Goal: Information Seeking & Learning: Learn about a topic

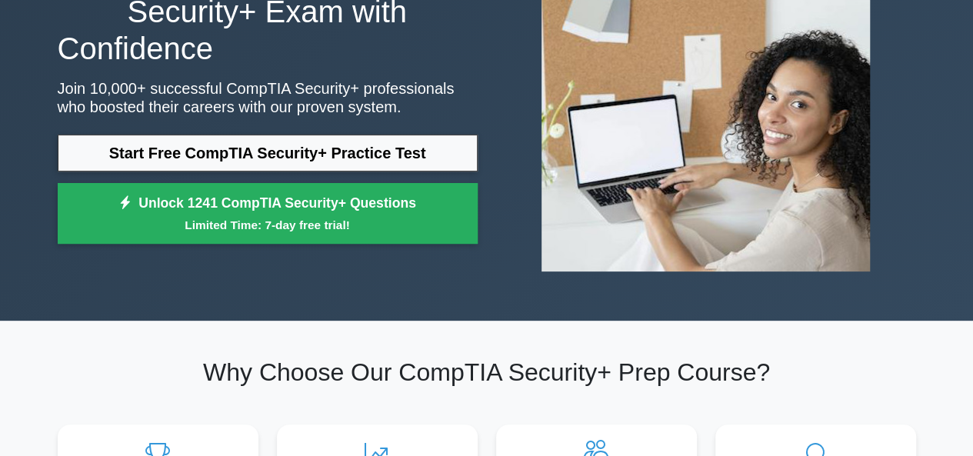
scroll to position [191, 0]
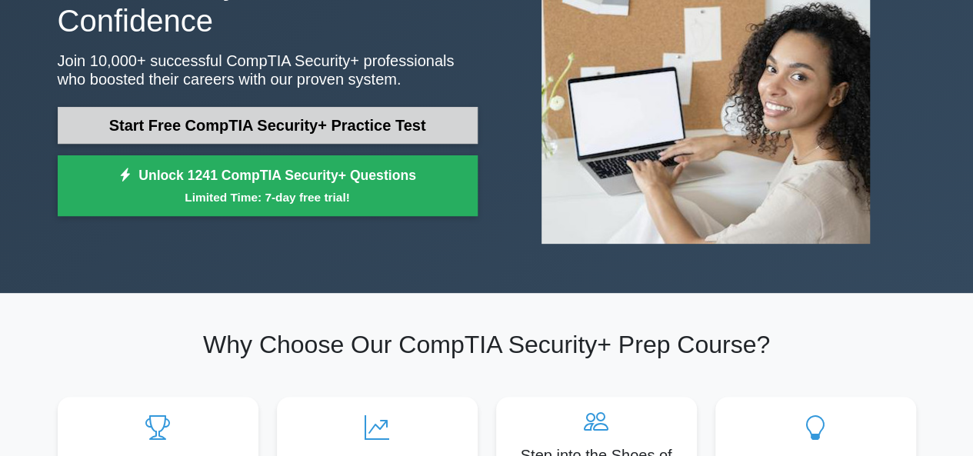
click at [323, 127] on link "Start Free CompTIA Security+ Practice Test" at bounding box center [268, 125] width 420 height 37
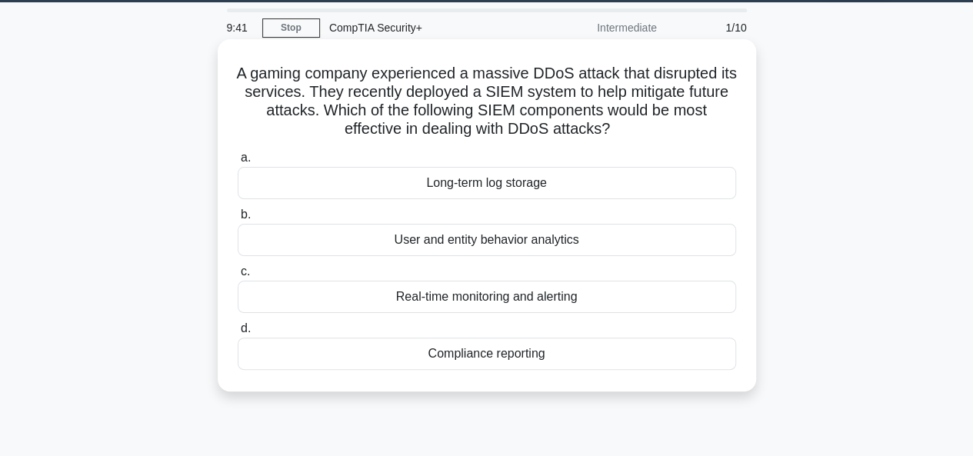
scroll to position [89, 0]
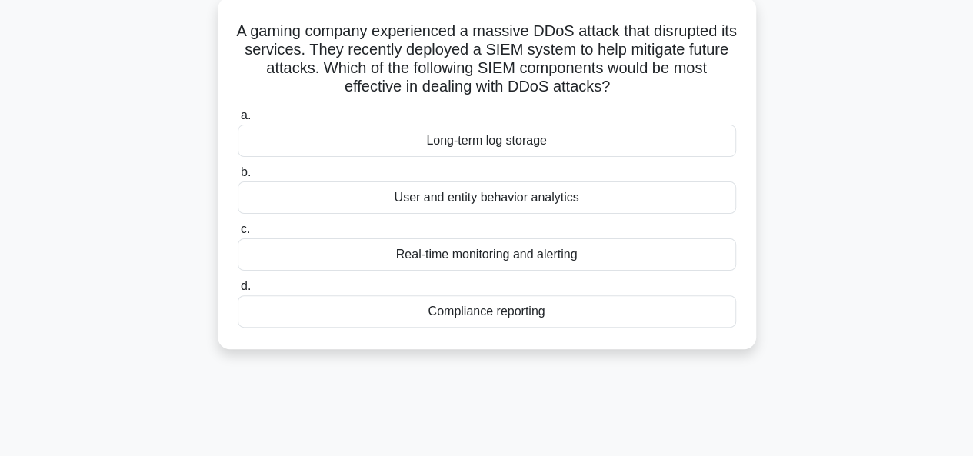
click at [358, 248] on div "Real-time monitoring and alerting" at bounding box center [487, 254] width 498 height 32
click at [238, 235] on input "c. Real-time monitoring and alerting" at bounding box center [238, 230] width 0 height 10
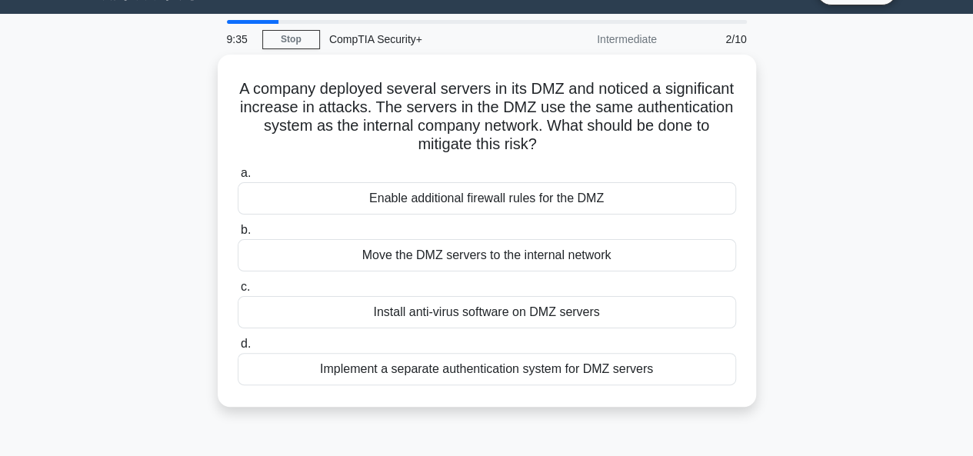
scroll to position [18, 0]
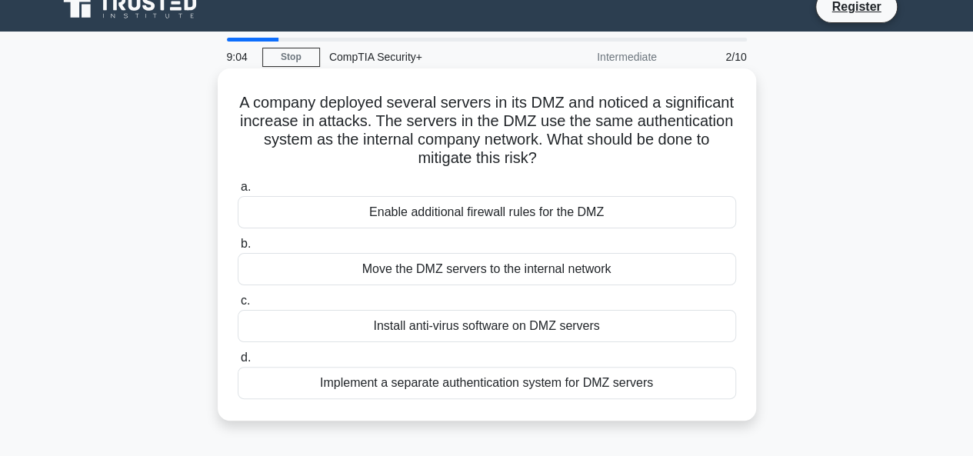
click at [395, 211] on div "Enable additional firewall rules for the DMZ" at bounding box center [487, 212] width 498 height 32
click at [238, 192] on input "a. Enable additional firewall rules for the DMZ" at bounding box center [238, 187] width 0 height 10
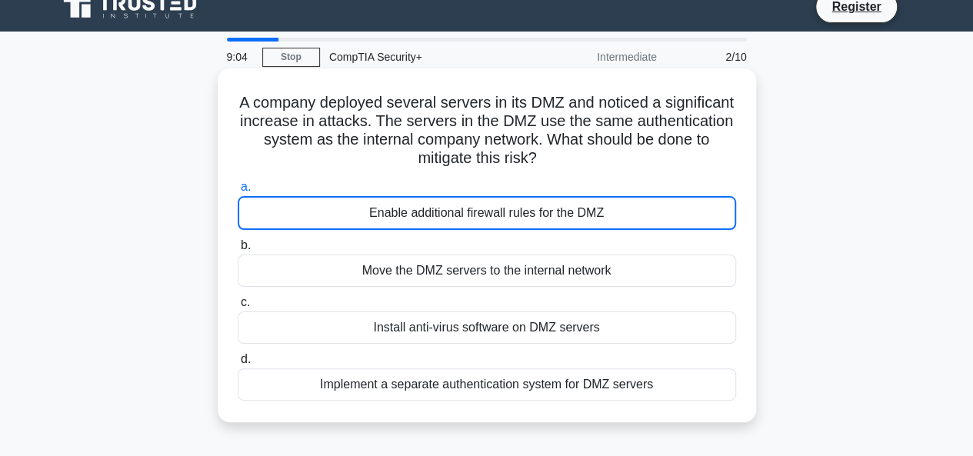
scroll to position [0, 0]
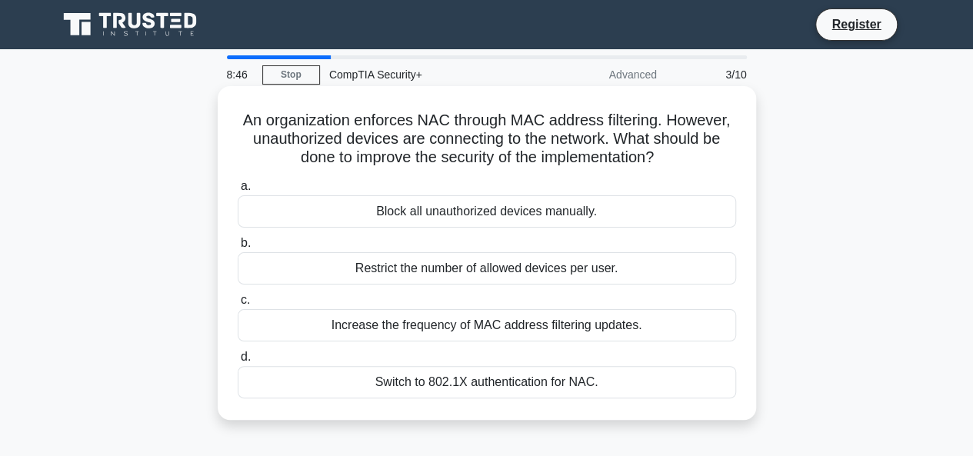
click at [411, 324] on div "Increase the frequency of MAC address filtering updates." at bounding box center [487, 325] width 498 height 32
click at [238, 305] on input "c. Increase the frequency of MAC address filtering updates." at bounding box center [238, 300] width 0 height 10
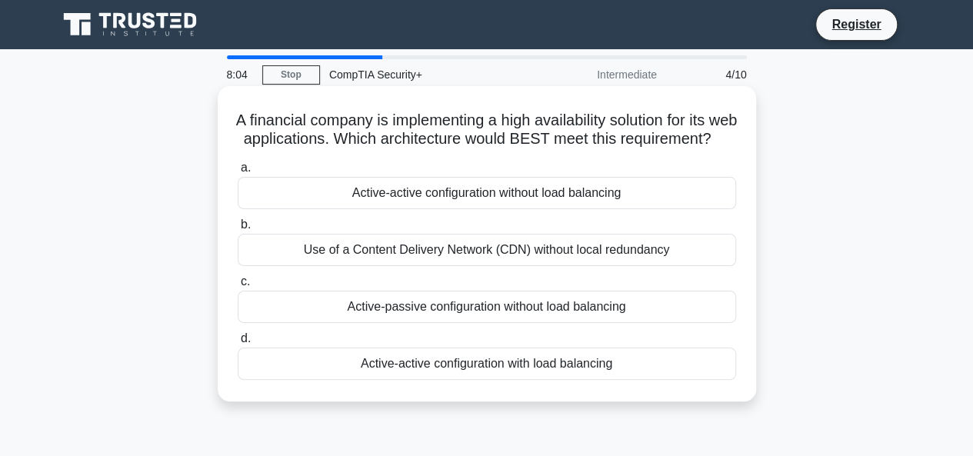
click at [371, 376] on div "Active-active configuration with load balancing" at bounding box center [487, 364] width 498 height 32
click at [238, 344] on input "d. Active-active configuration with load balancing" at bounding box center [238, 339] width 0 height 10
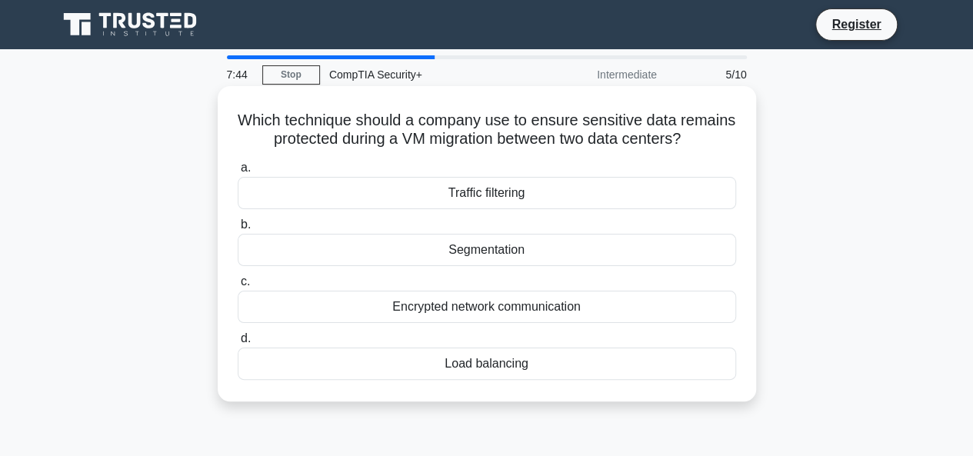
click at [369, 323] on div "Encrypted network communication" at bounding box center [487, 307] width 498 height 32
click at [238, 287] on input "c. Encrypted network communication" at bounding box center [238, 282] width 0 height 10
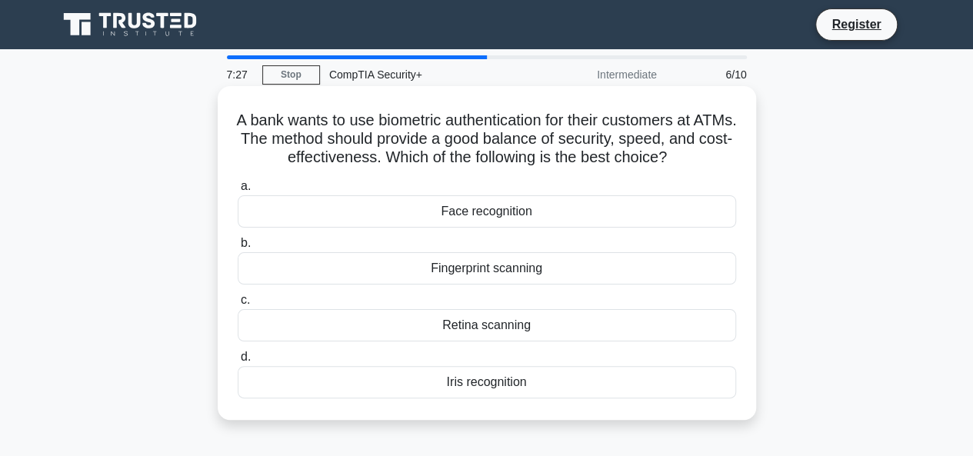
click at [394, 271] on div "Fingerprint scanning" at bounding box center [487, 268] width 498 height 32
click at [238, 248] on input "b. Fingerprint scanning" at bounding box center [238, 243] width 0 height 10
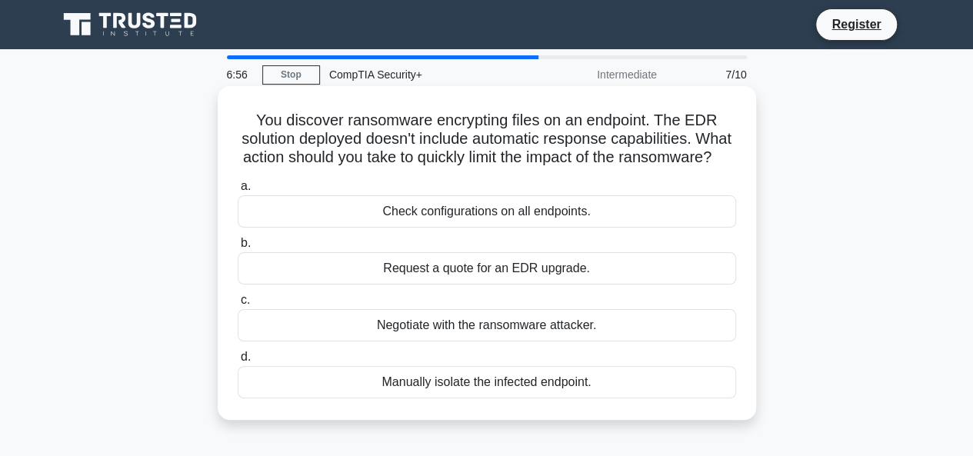
click at [401, 398] on div "Manually isolate the infected endpoint." at bounding box center [487, 382] width 498 height 32
click at [238, 362] on input "d. Manually isolate the infected endpoint." at bounding box center [238, 357] width 0 height 10
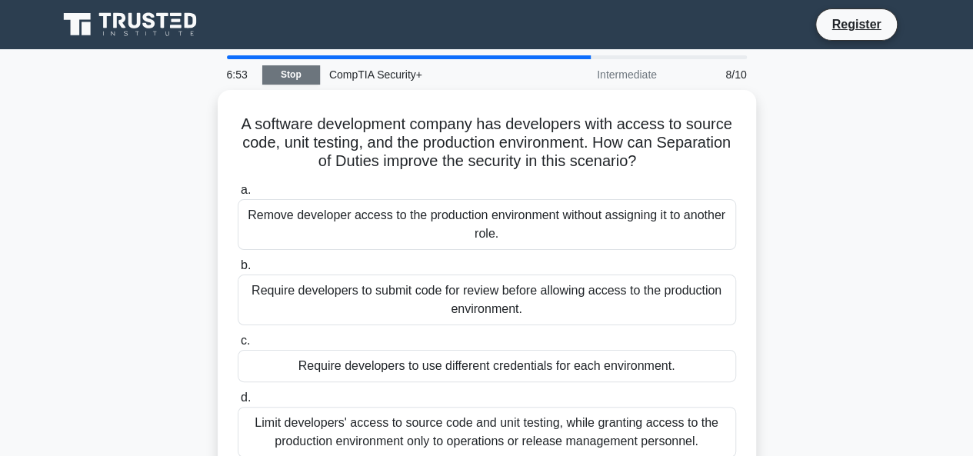
click at [278, 66] on link "Stop" at bounding box center [291, 74] width 58 height 19
click at [294, 75] on link "Stop" at bounding box center [291, 74] width 58 height 19
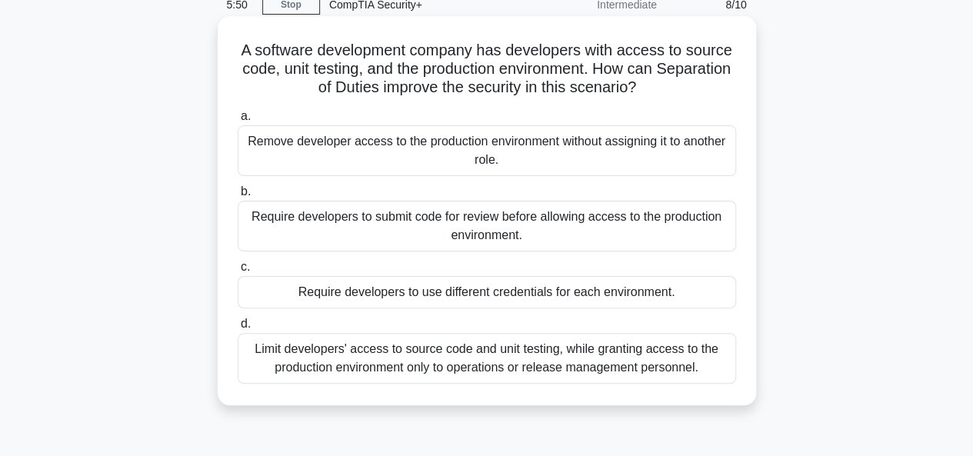
scroll to position [72, 0]
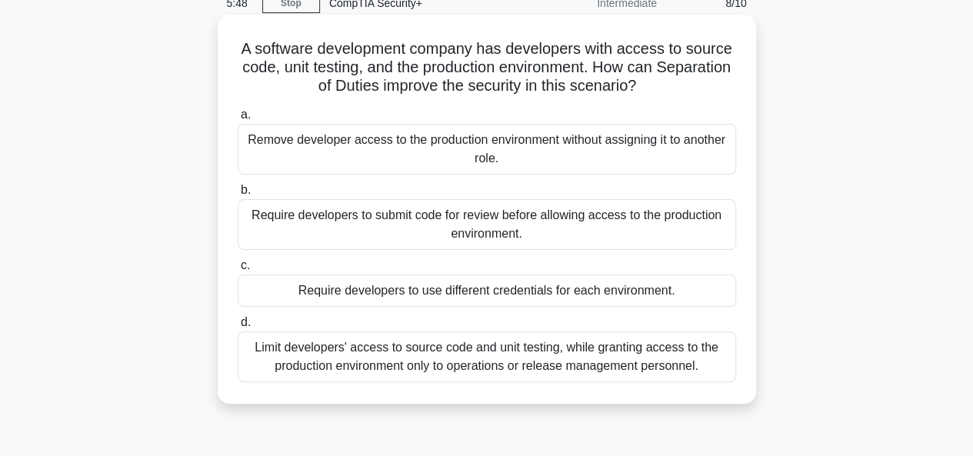
click at [326, 284] on div "Require developers to use different credentials for each environment." at bounding box center [487, 291] width 498 height 32
click at [238, 271] on input "c. Require developers to use different credentials for each environment." at bounding box center [238, 266] width 0 height 10
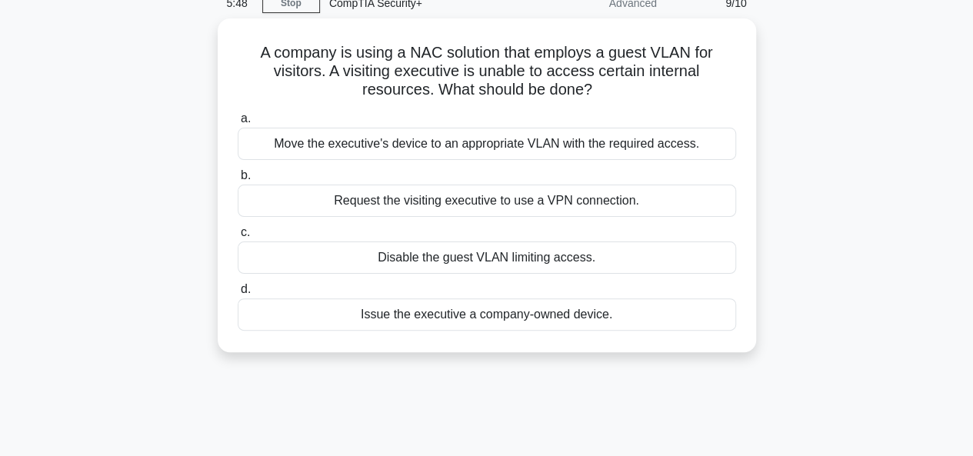
scroll to position [0, 0]
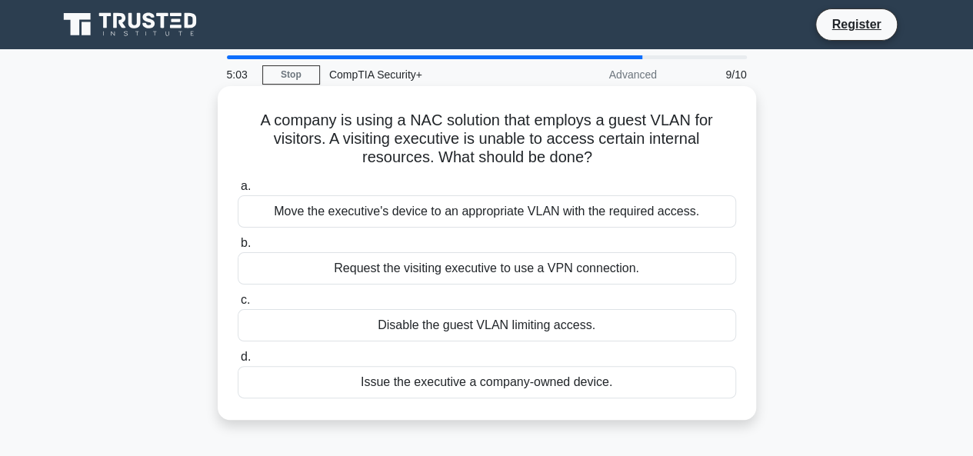
click at [351, 233] on div "a. Move the executive's device to an appropriate VLAN with the required access.…" at bounding box center [486, 288] width 517 height 228
click at [359, 224] on div "Move the executive's device to an appropriate VLAN with the required access." at bounding box center [487, 211] width 498 height 32
click at [238, 191] on input "a. Move the executive's device to an appropriate VLAN with the required access." at bounding box center [238, 186] width 0 height 10
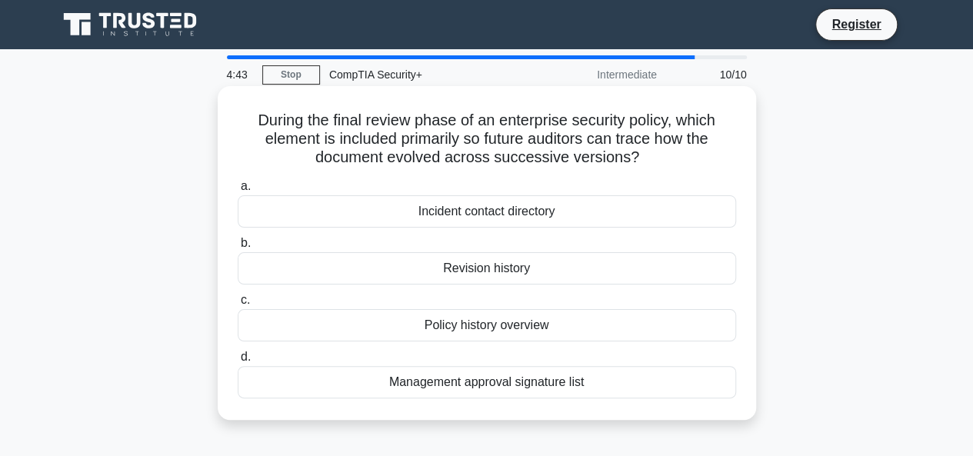
click at [393, 261] on div "Revision history" at bounding box center [487, 268] width 498 height 32
click at [238, 248] on input "b. Revision history" at bounding box center [238, 243] width 0 height 10
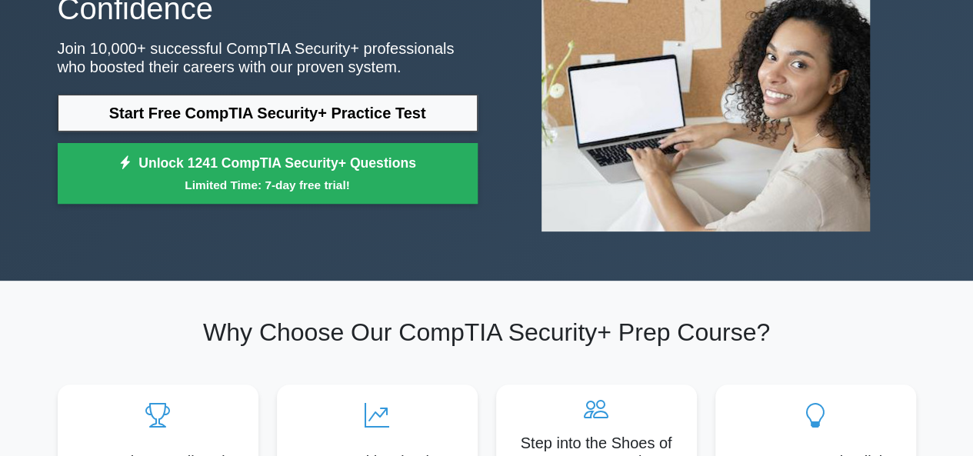
scroll to position [197, 0]
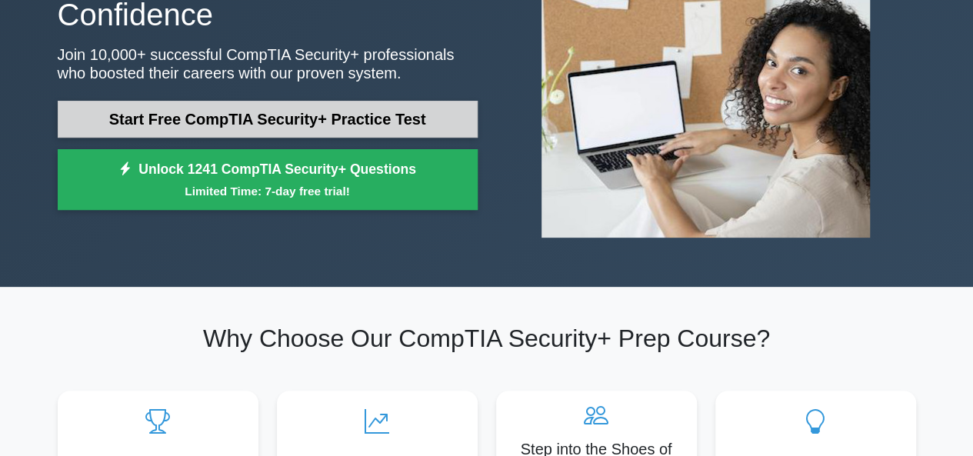
click at [390, 128] on link "Start Free CompTIA Security+ Practice Test" at bounding box center [268, 119] width 420 height 37
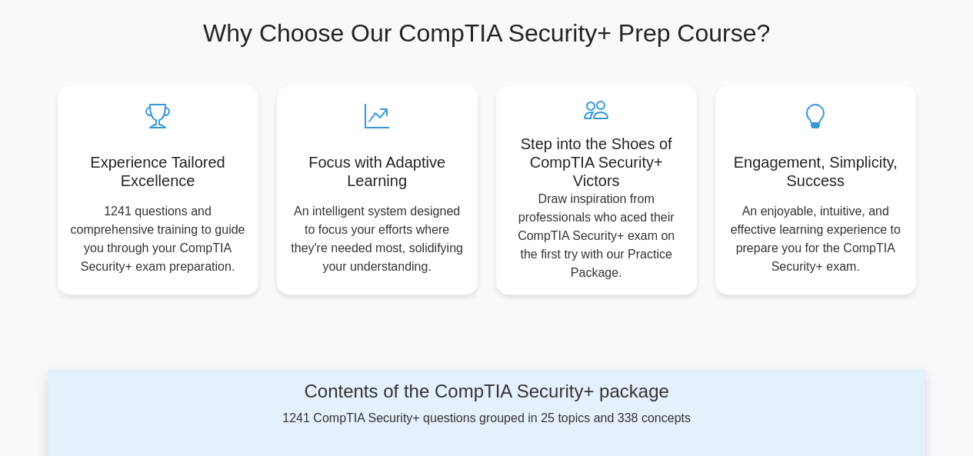
scroll to position [508, 0]
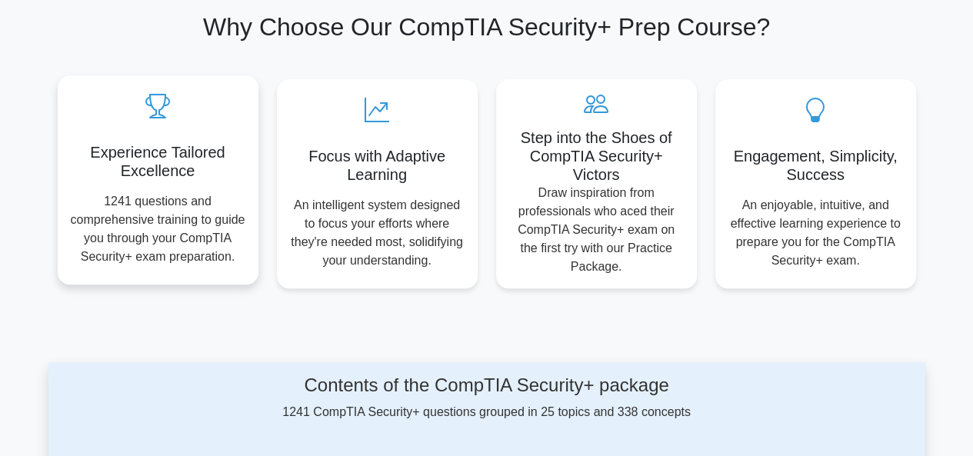
click at [102, 153] on h5 "Experience Tailored Excellence" at bounding box center [158, 161] width 176 height 37
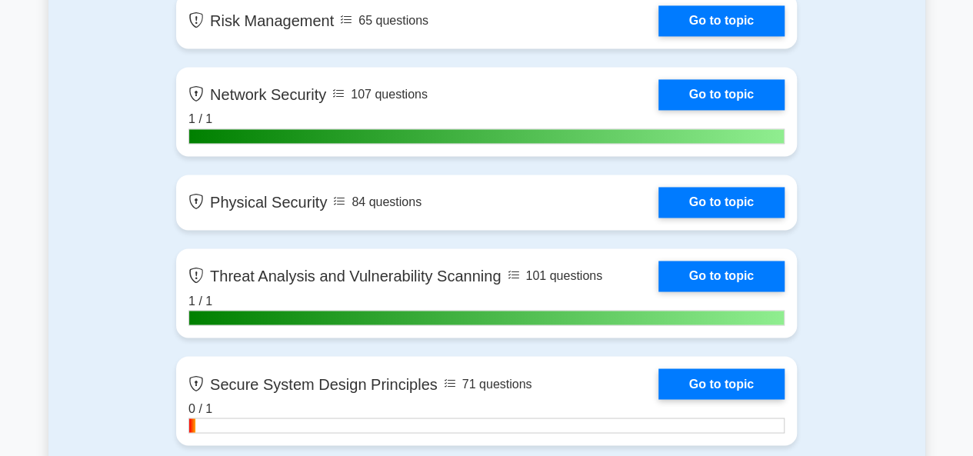
scroll to position [1218, 0]
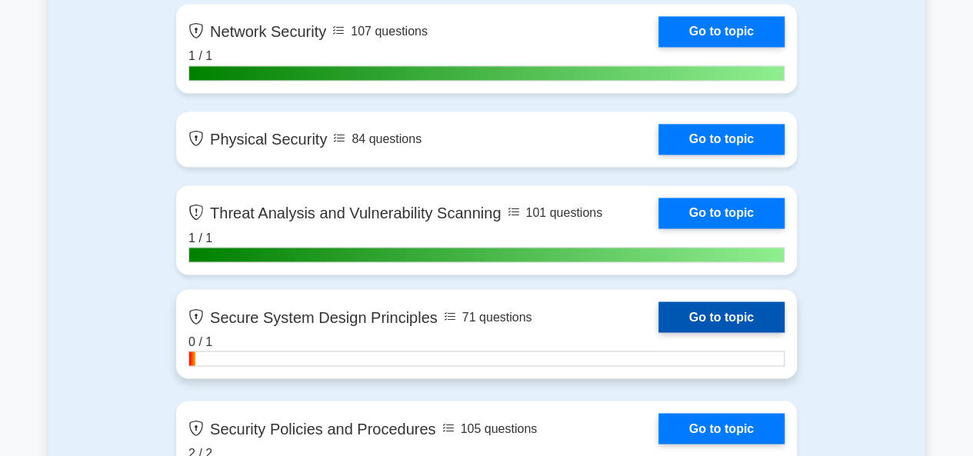
click at [668, 302] on link "Go to topic" at bounding box center [721, 316] width 126 height 31
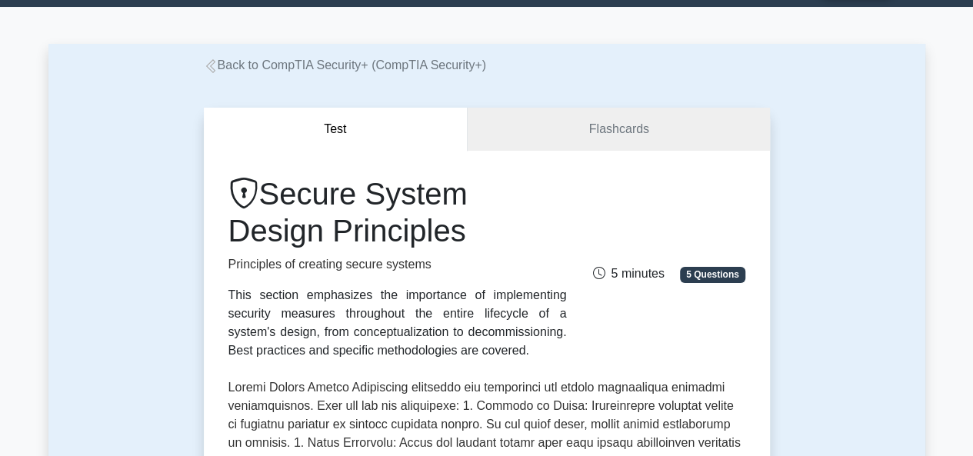
scroll to position [42, 0]
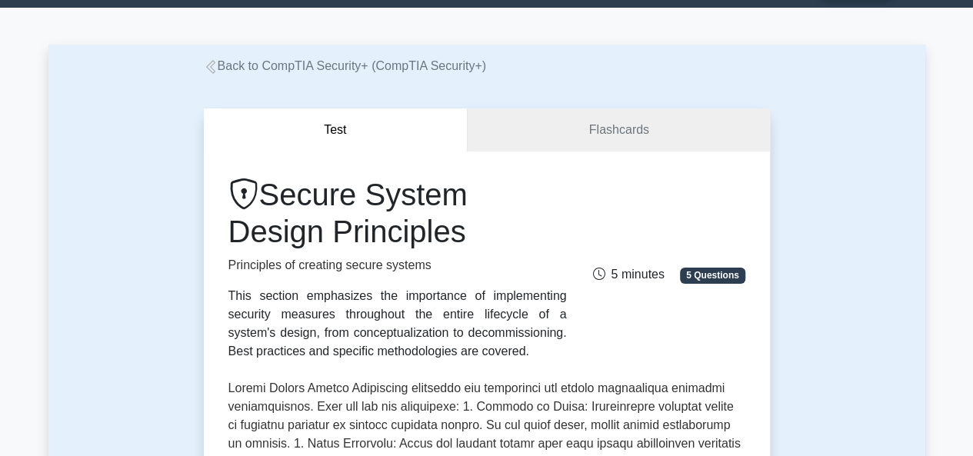
click at [388, 121] on button "Test" at bounding box center [336, 130] width 265 height 44
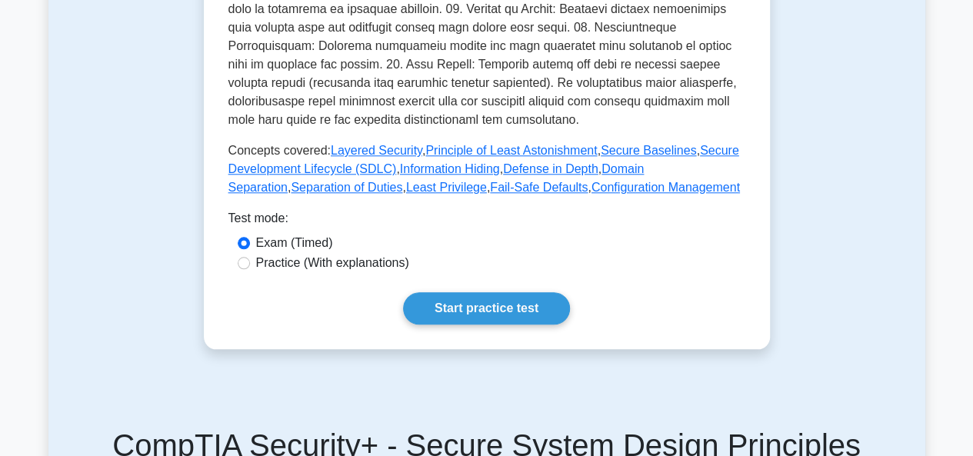
scroll to position [783, 0]
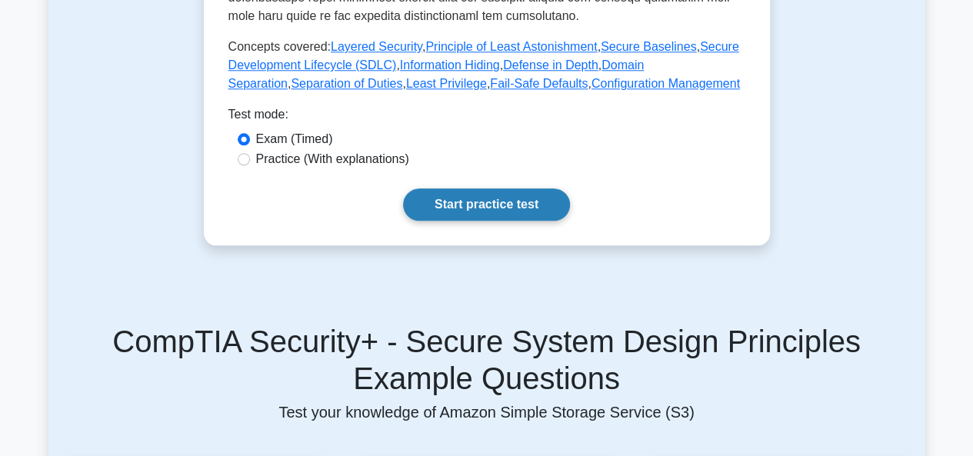
click at [453, 203] on link "Start practice test" at bounding box center [486, 204] width 167 height 32
